Goal: Task Accomplishment & Management: Manage account settings

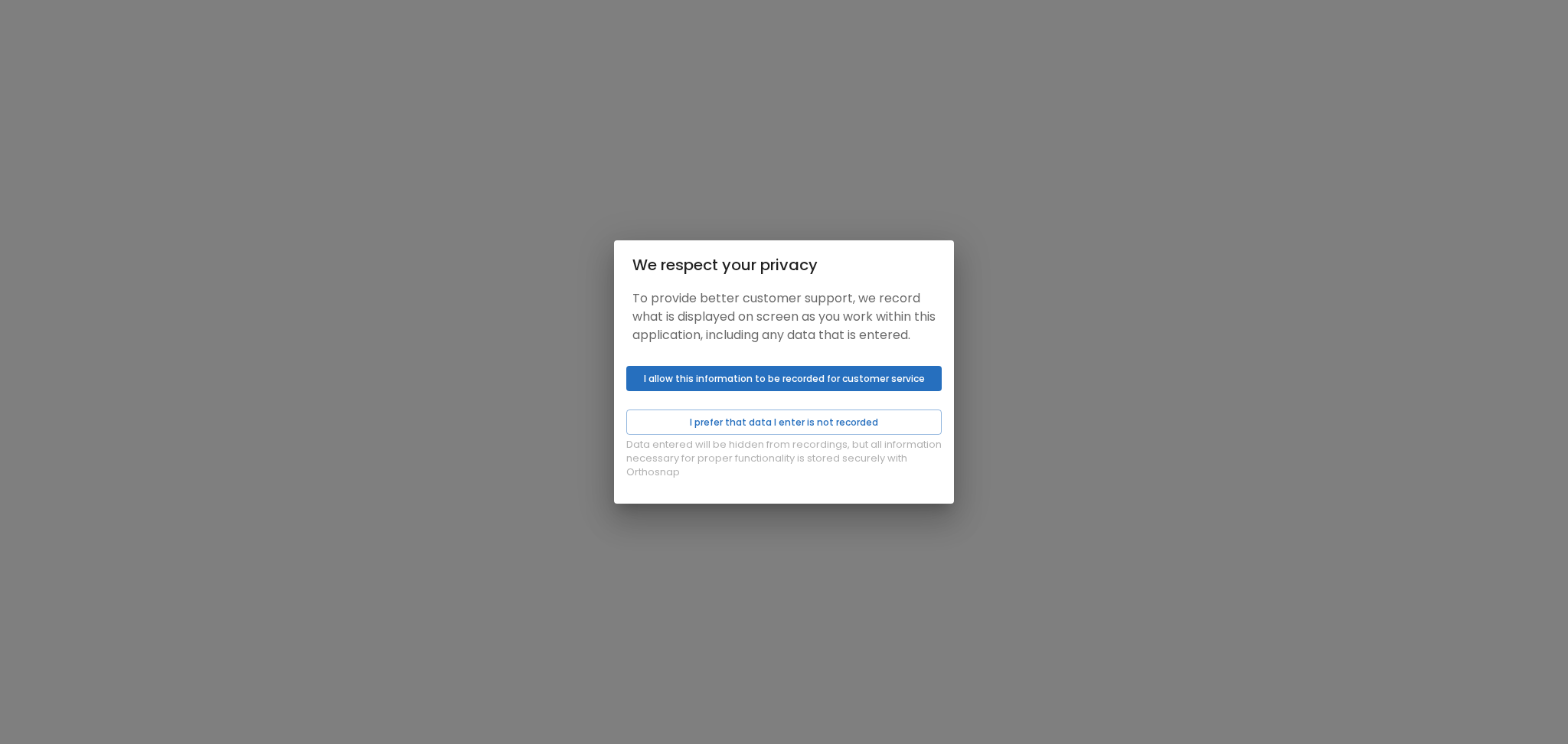
click at [657, 391] on button "I allow this information to be recorded for customer service" at bounding box center [784, 378] width 315 height 25
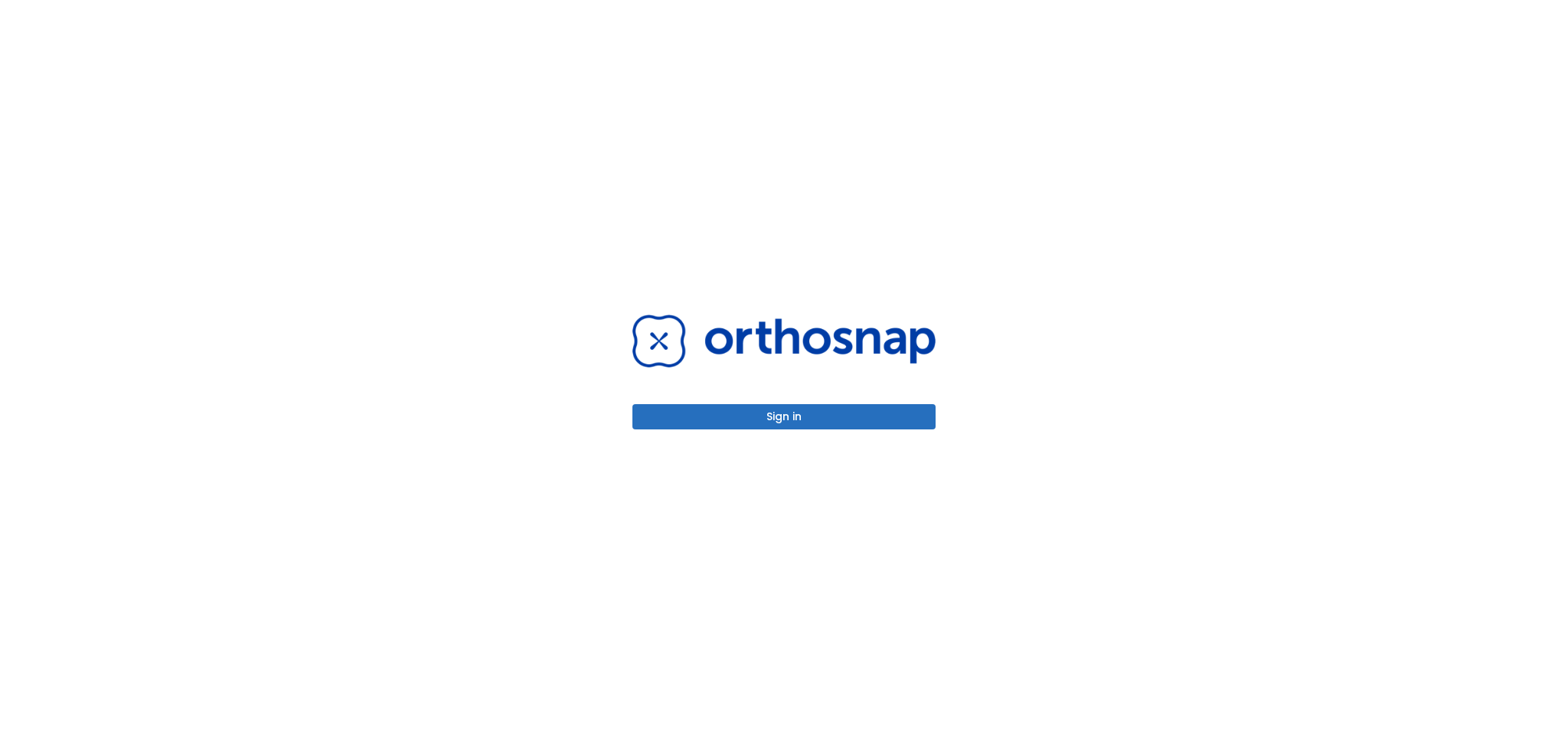
click at [678, 421] on button "Sign in" at bounding box center [784, 416] width 303 height 25
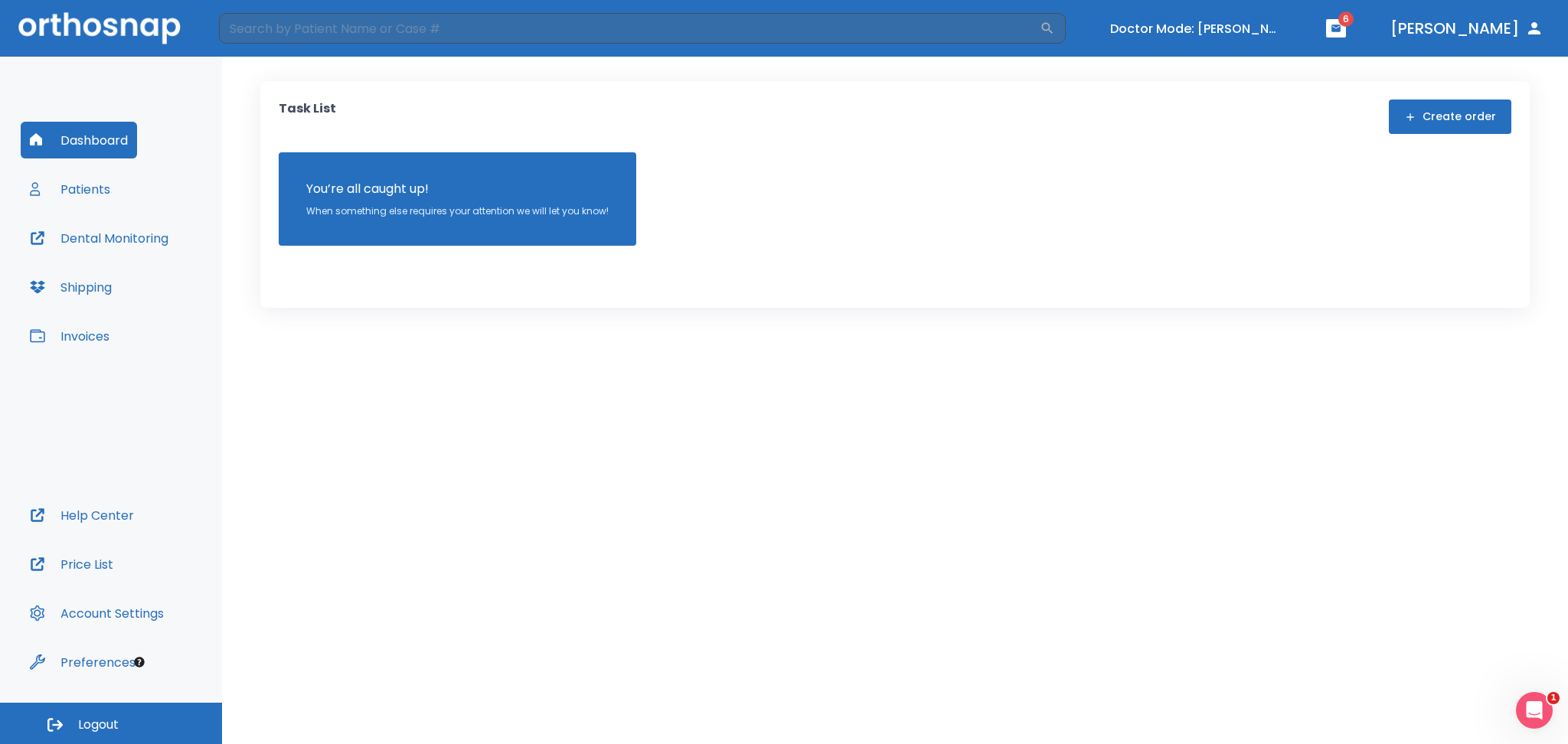
click at [65, 194] on button "Patients" at bounding box center [70, 189] width 99 height 37
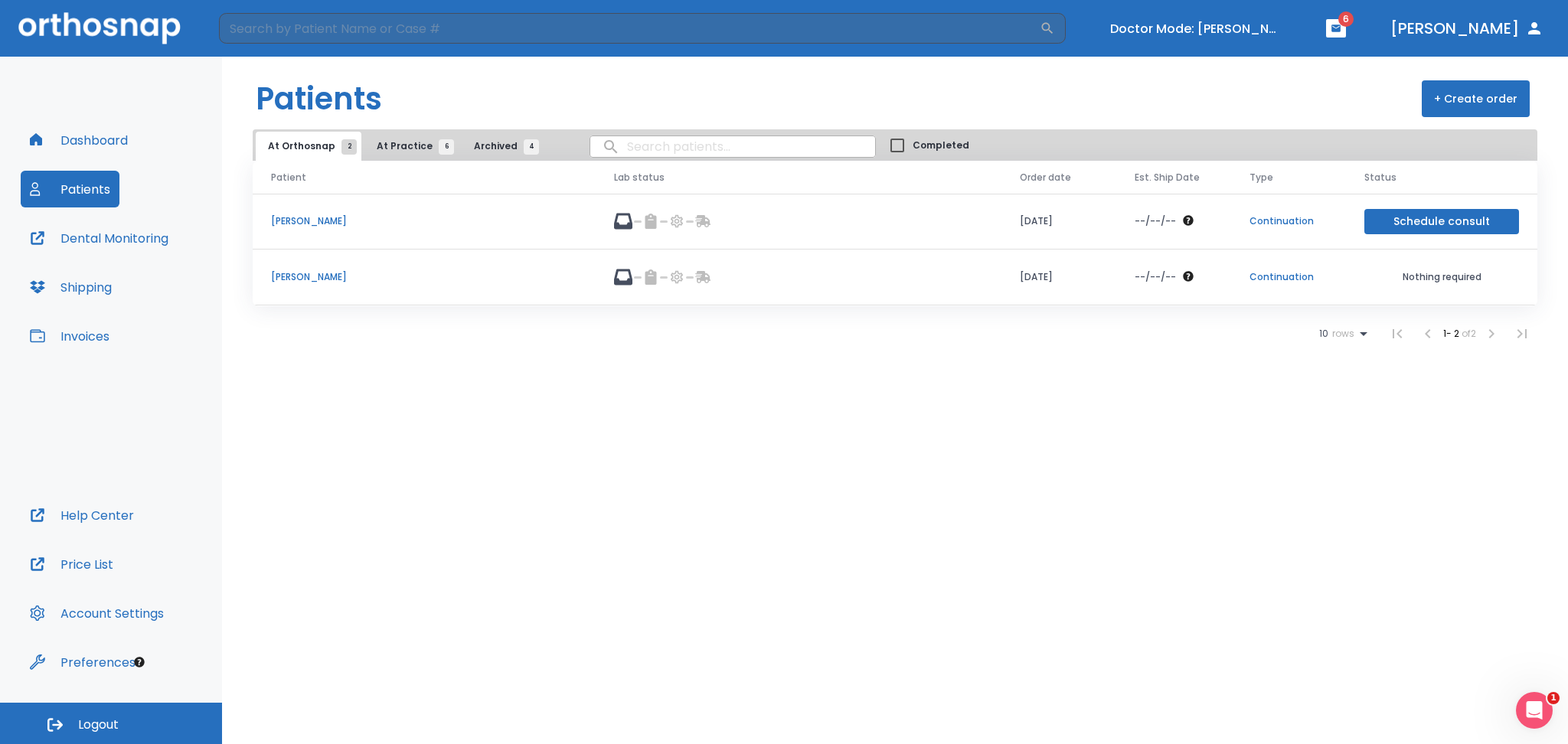
click at [321, 219] on p "[PERSON_NAME]" at bounding box center [423, 222] width 306 height 14
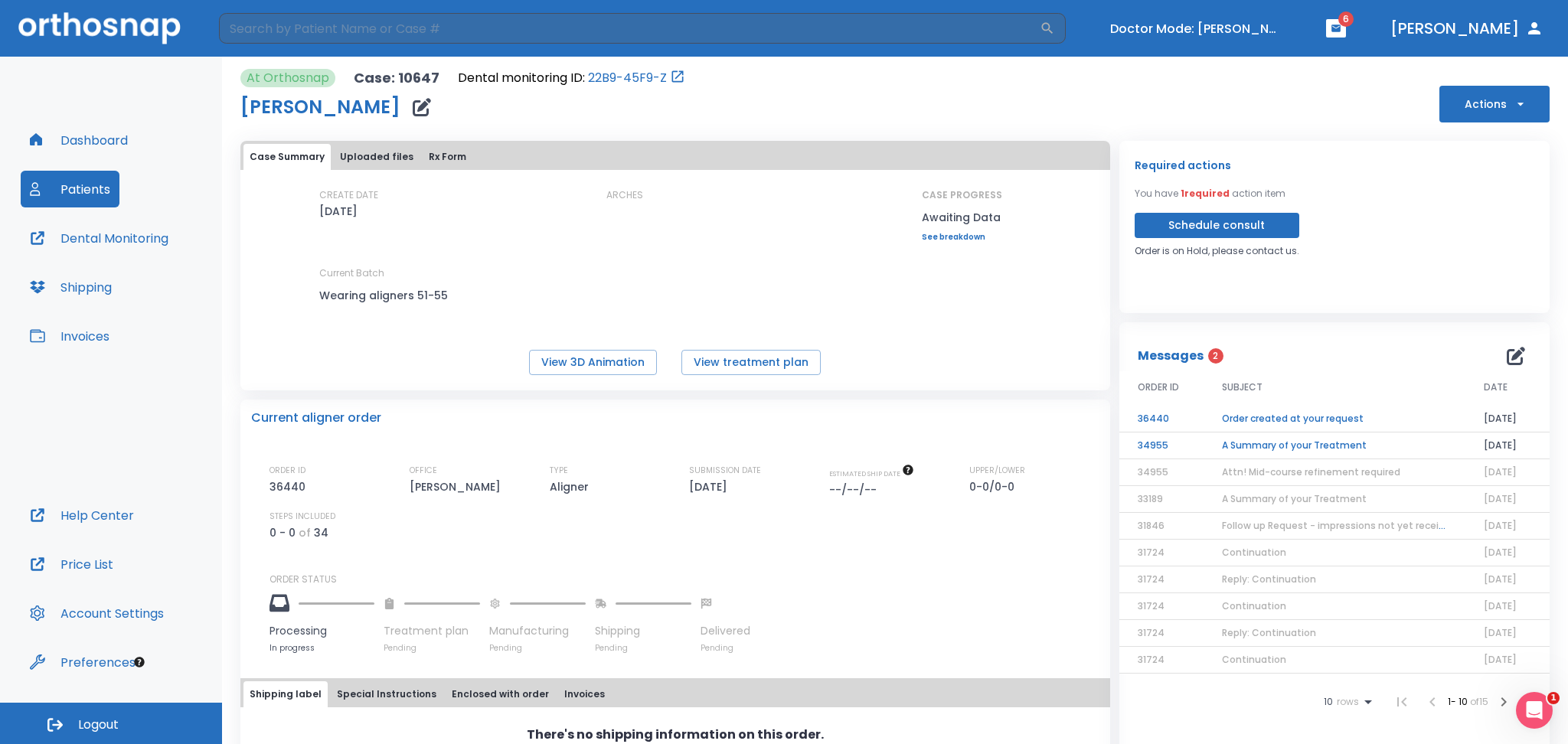
click at [353, 160] on button "Uploaded files" at bounding box center [376, 157] width 85 height 26
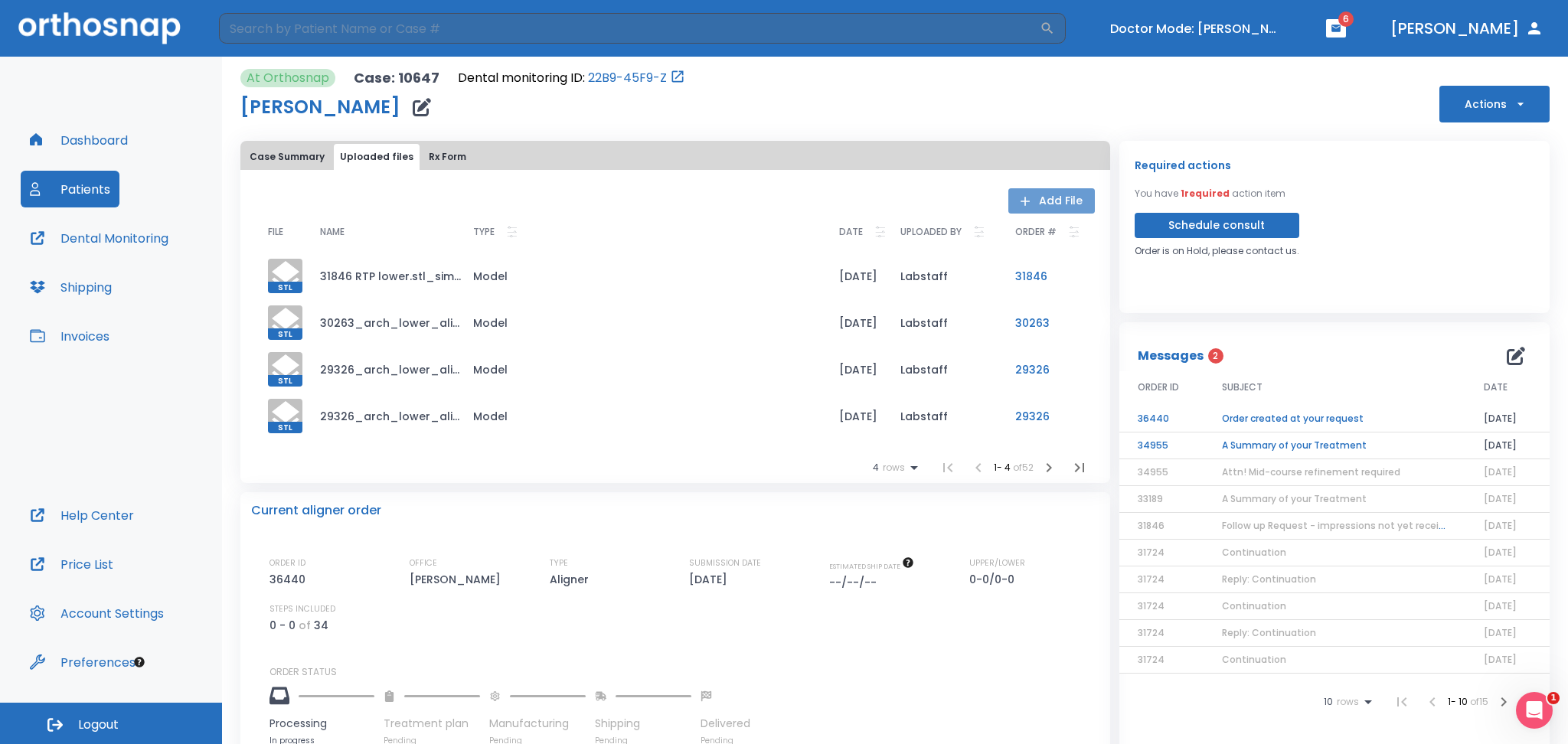
click at [1064, 197] on button "Add File" at bounding box center [1052, 200] width 86 height 25
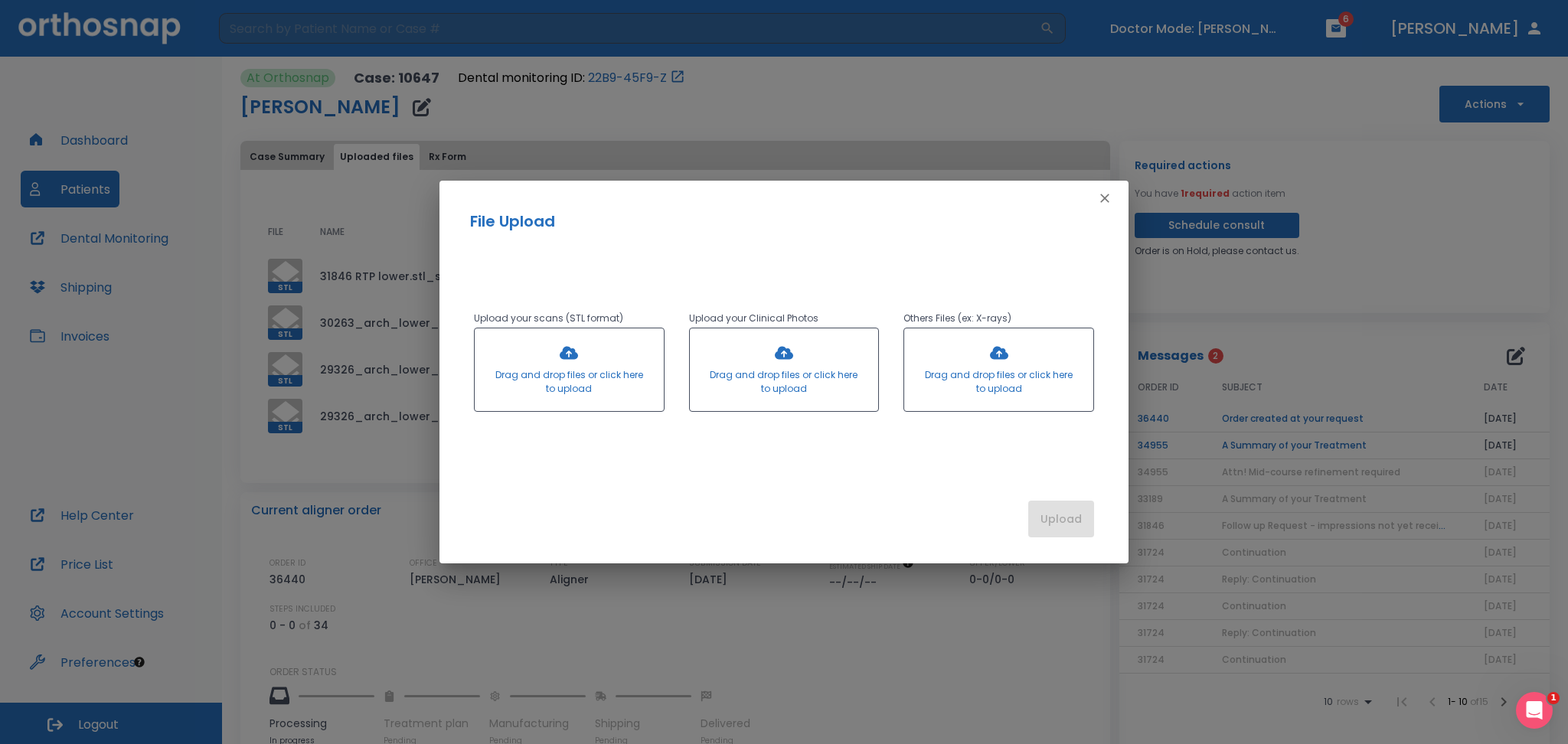
click at [737, 353] on div at bounding box center [784, 370] width 189 height 83
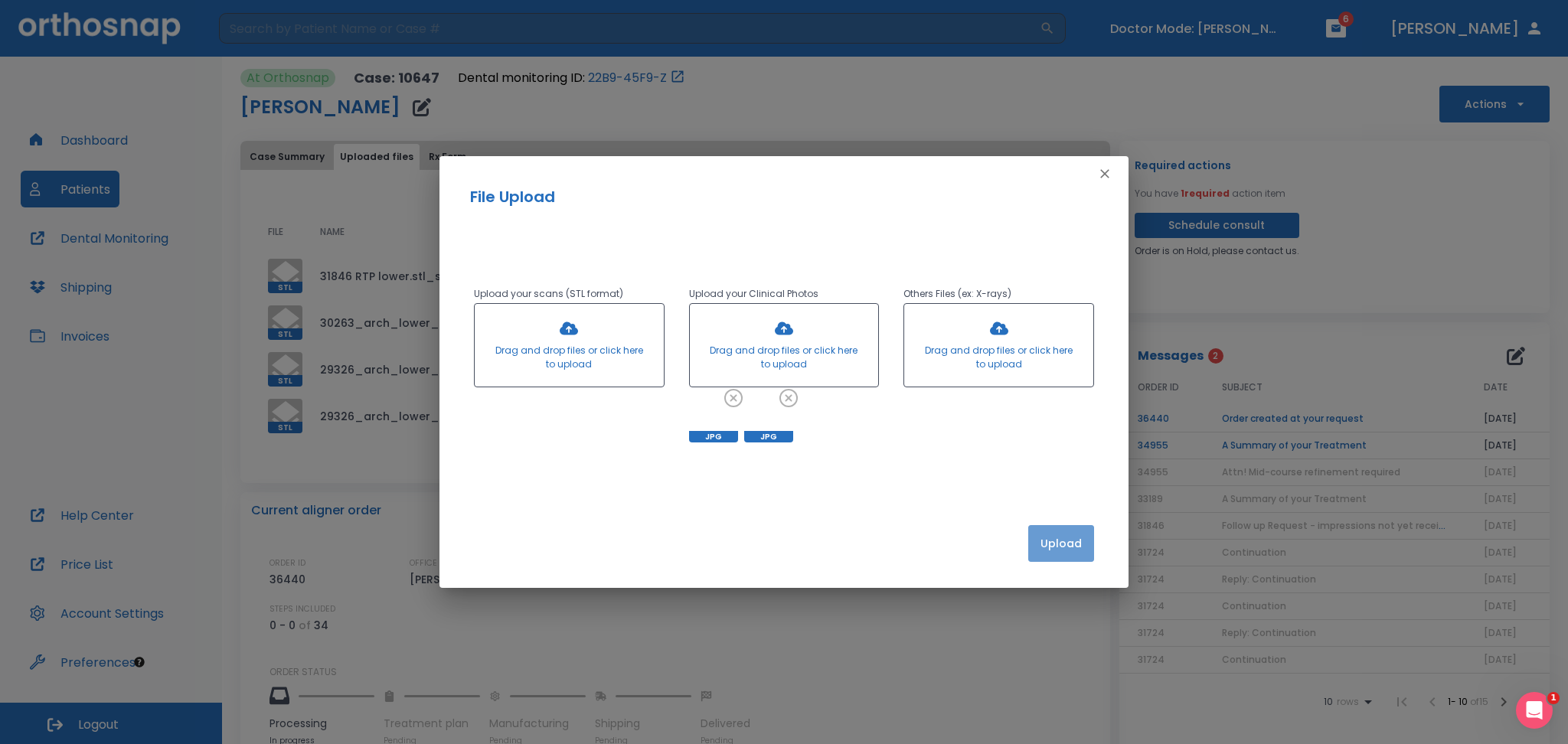
click at [1065, 537] on button "Upload" at bounding box center [1061, 543] width 66 height 37
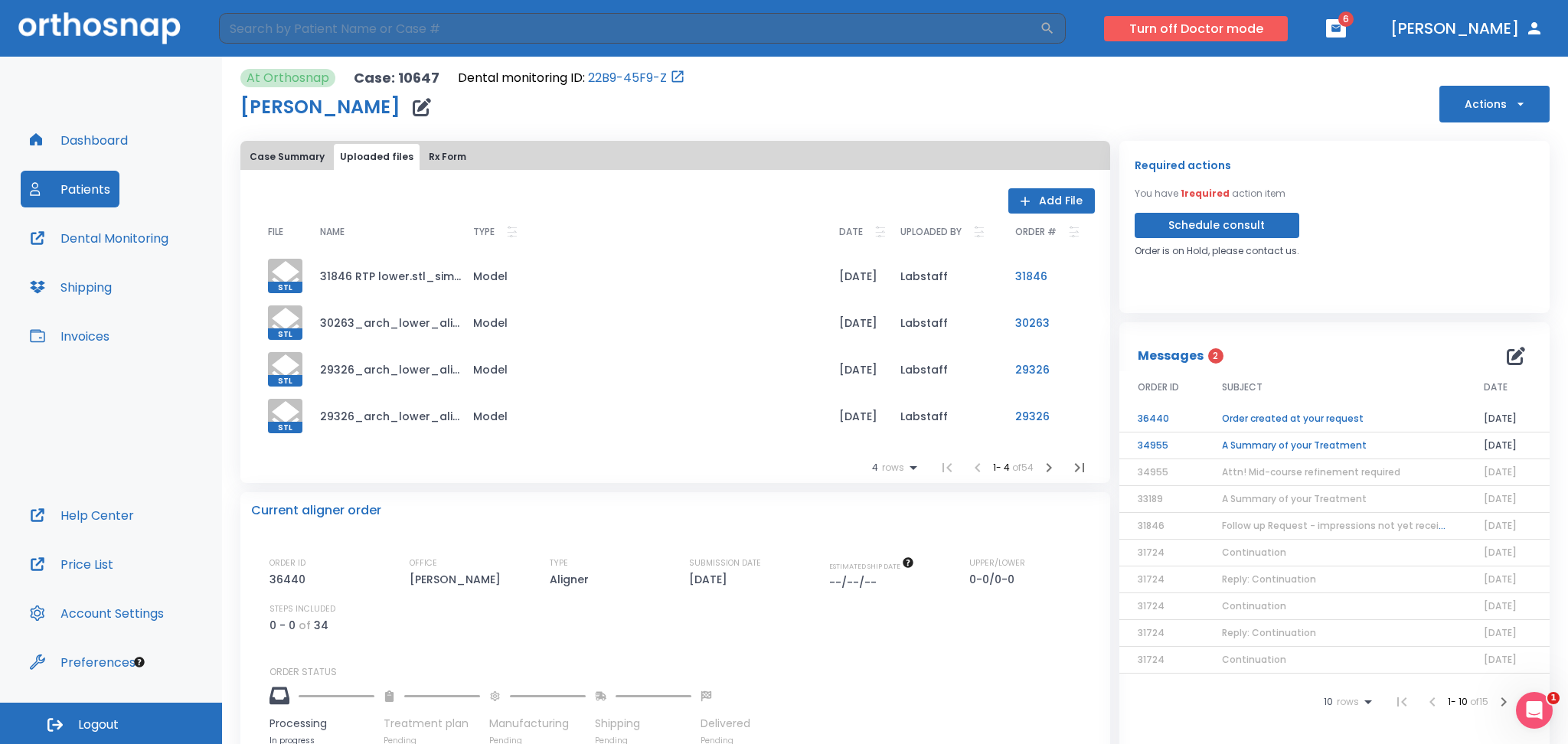
click at [1228, 34] on button "Turn off Doctor mode" at bounding box center [1196, 28] width 184 height 25
